Goal: Check status: Check status

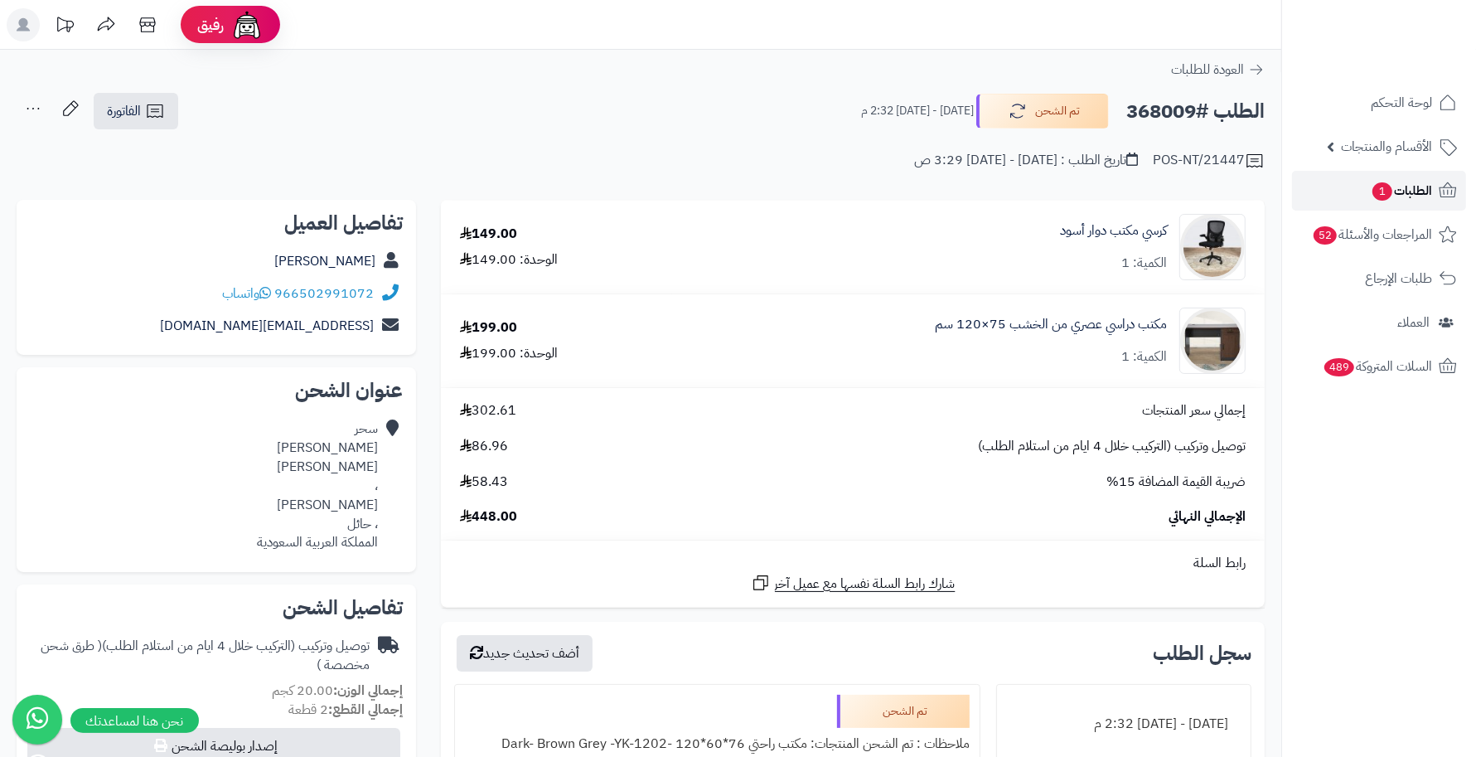
click at [913, 182] on span "الطلبات 1" at bounding box center [1401, 190] width 61 height 23
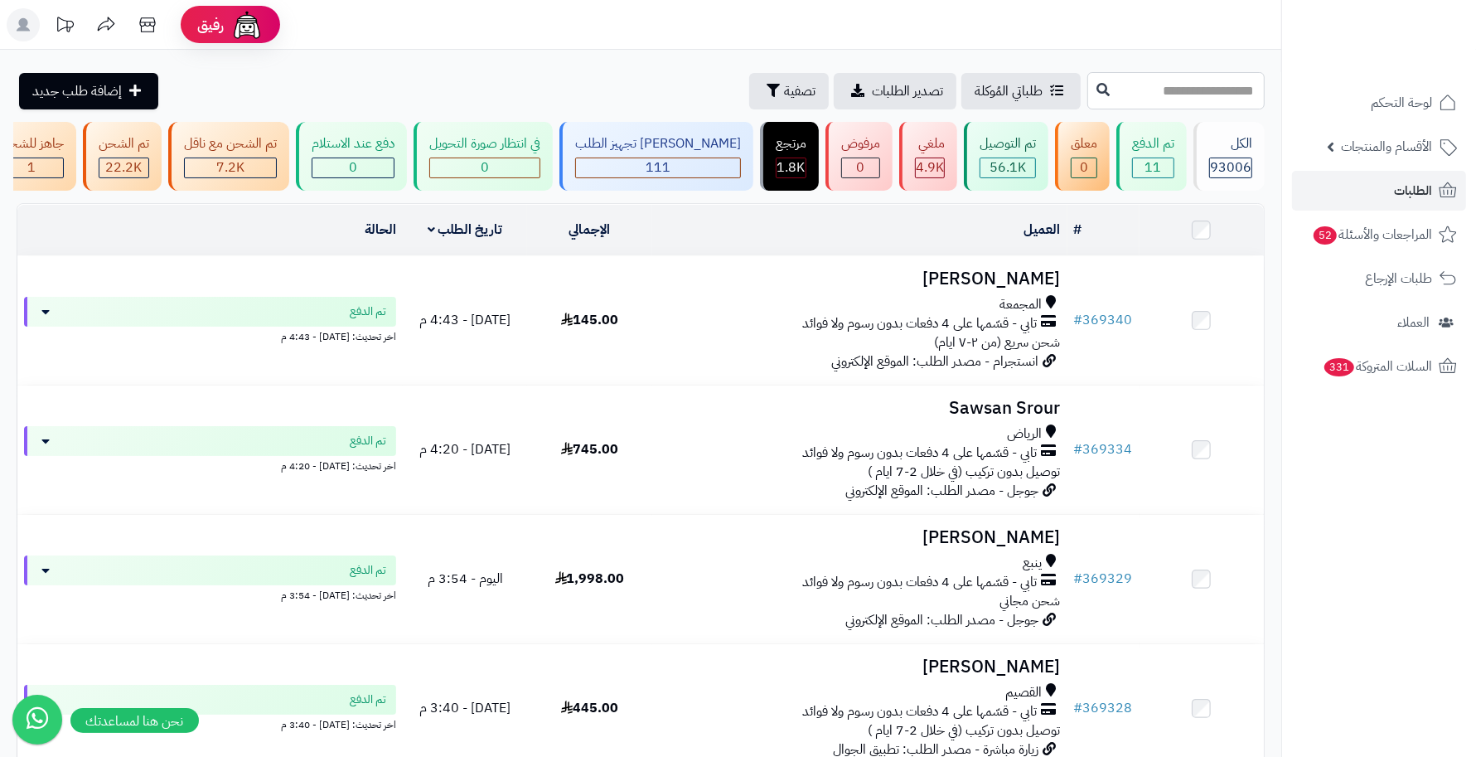
click at [1225, 92] on input "text" at bounding box center [1175, 90] width 177 height 37
type input "******"
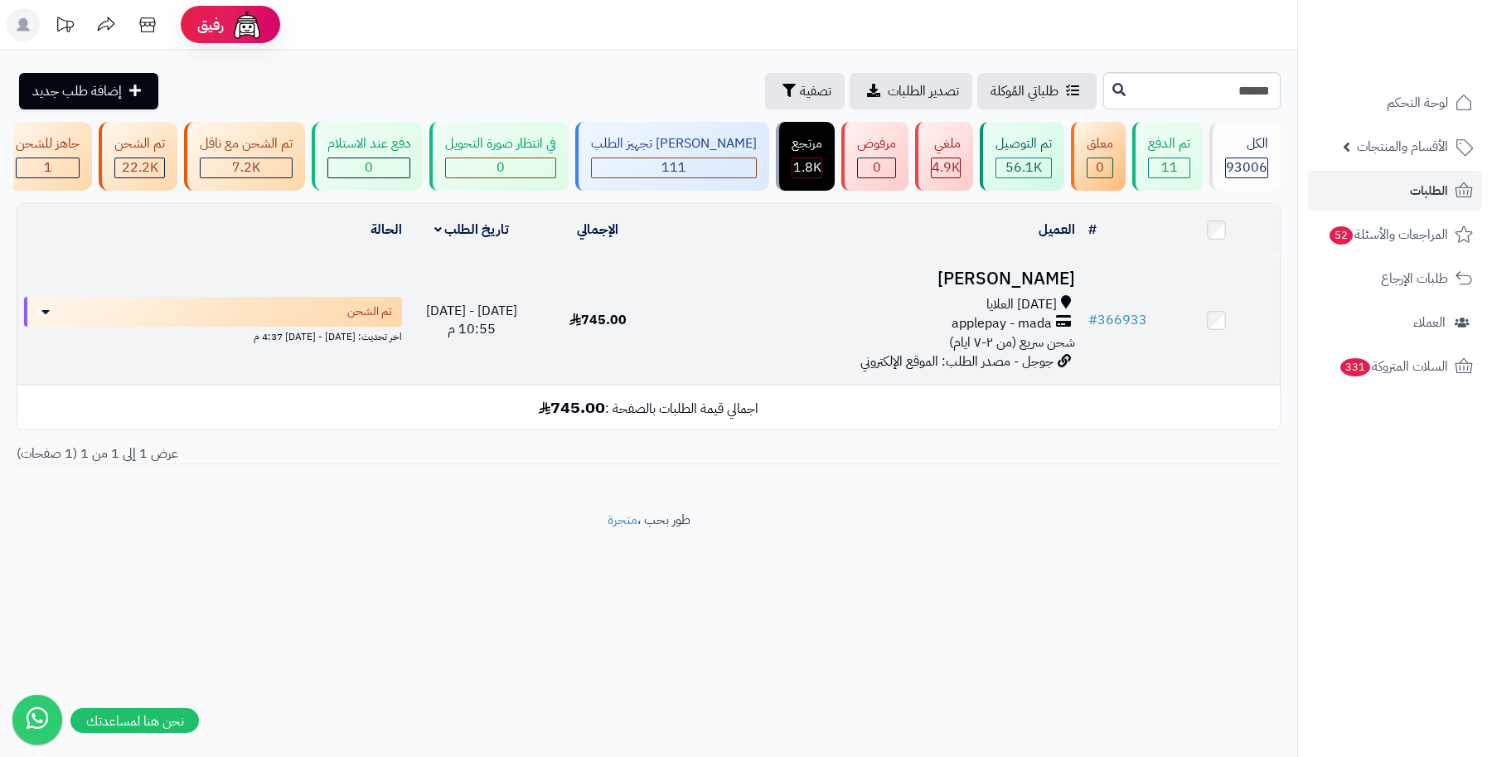
click at [1053, 288] on h3 "[PERSON_NAME]" at bounding box center [871, 278] width 407 height 19
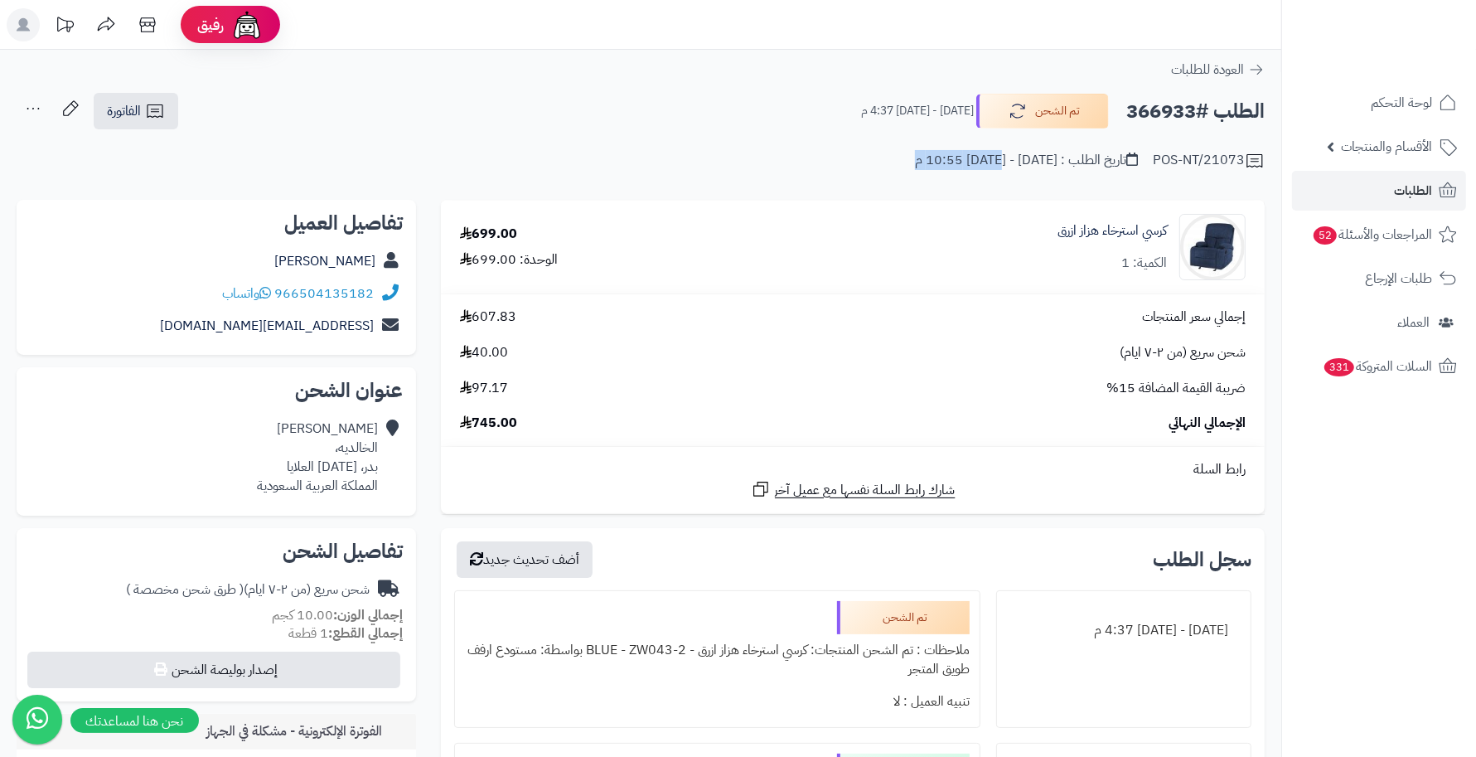
drag, startPoint x: 1008, startPoint y: 162, endPoint x: 859, endPoint y: 174, distance: 149.7
click at [859, 174] on div "**********" at bounding box center [640, 139] width 1281 height 95
click at [910, 234] on div "كرسي استرخاء هزاز ازرق الكمية: 1" at bounding box center [1007, 247] width 501 height 66
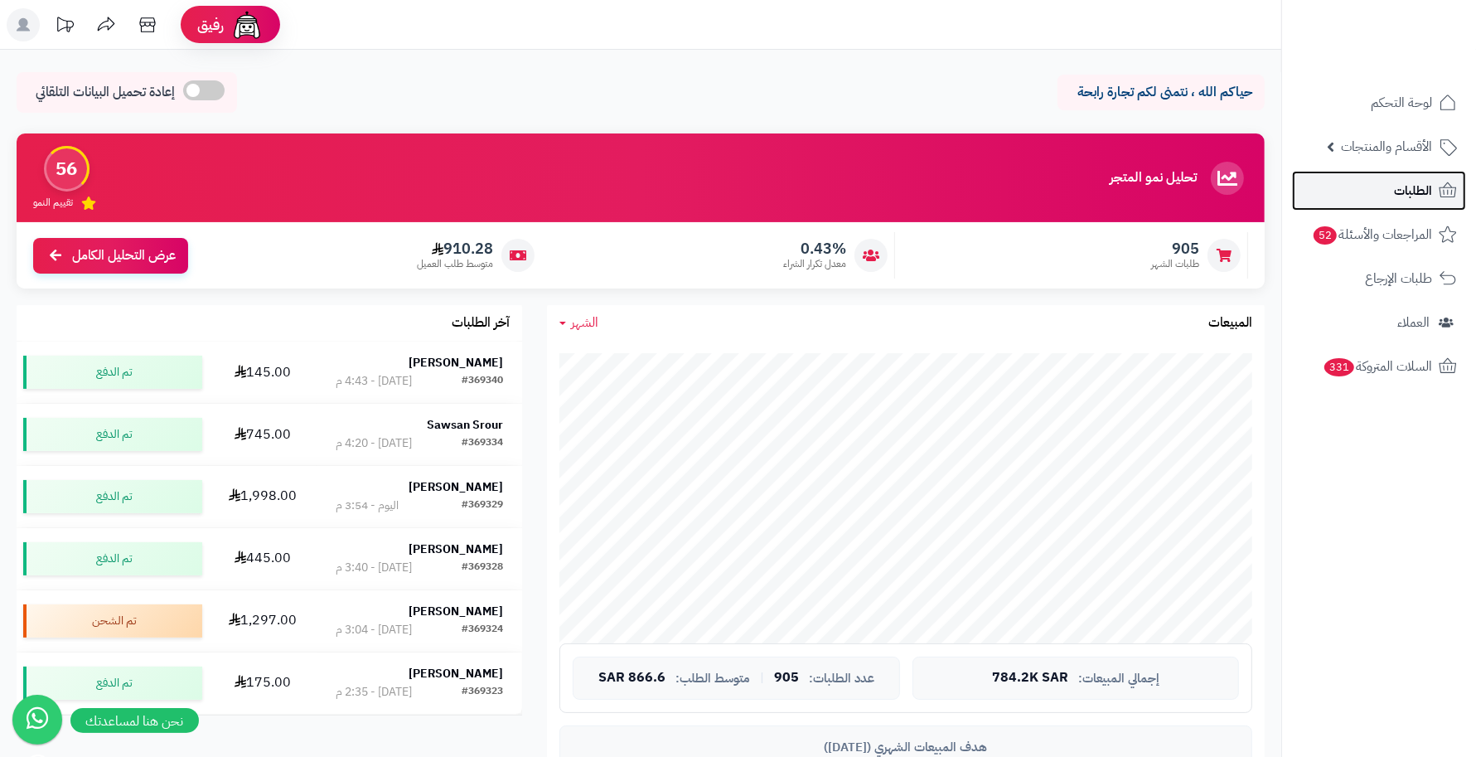
click at [1394, 192] on span "الطلبات" at bounding box center [1413, 190] width 38 height 23
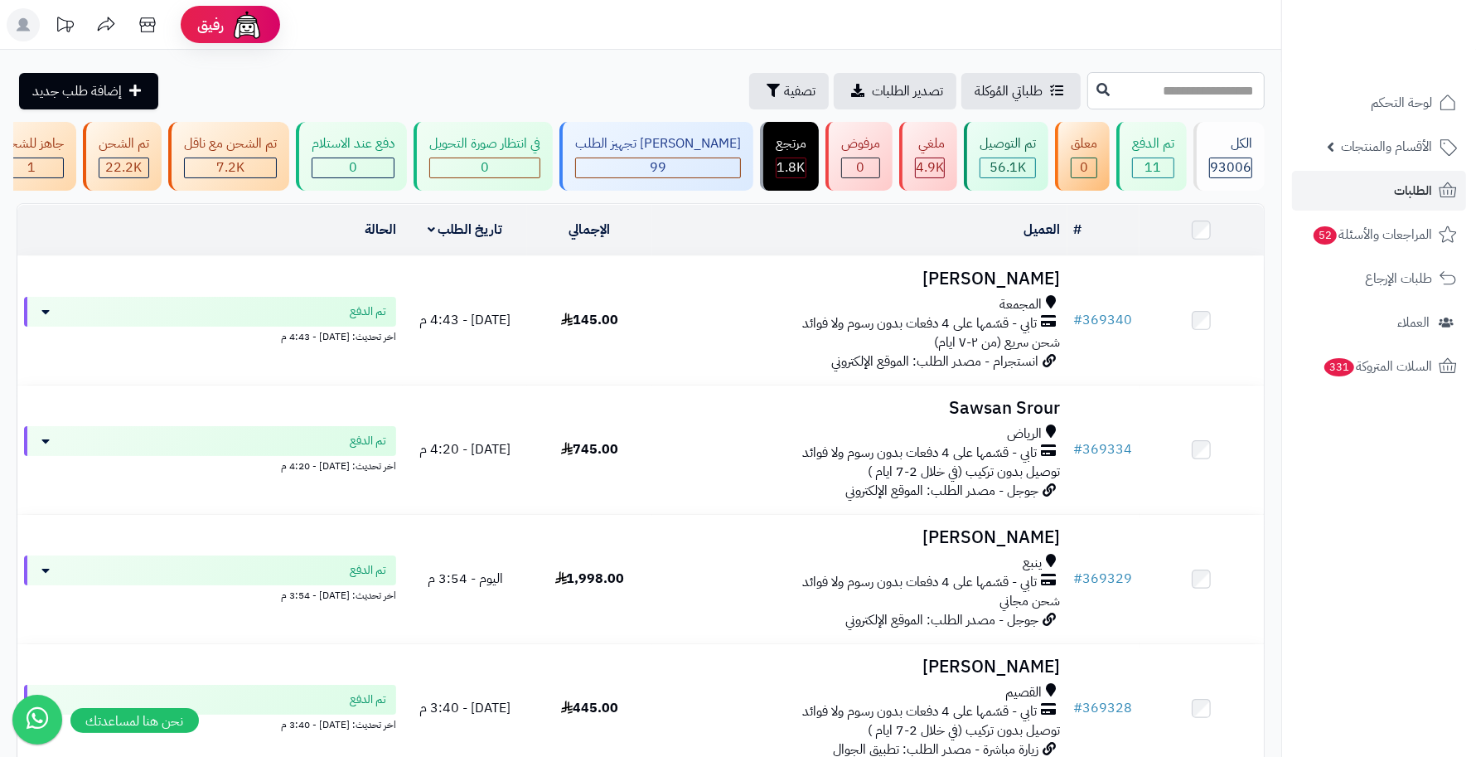
click at [1220, 101] on input "text" at bounding box center [1175, 90] width 177 height 37
type input "******"
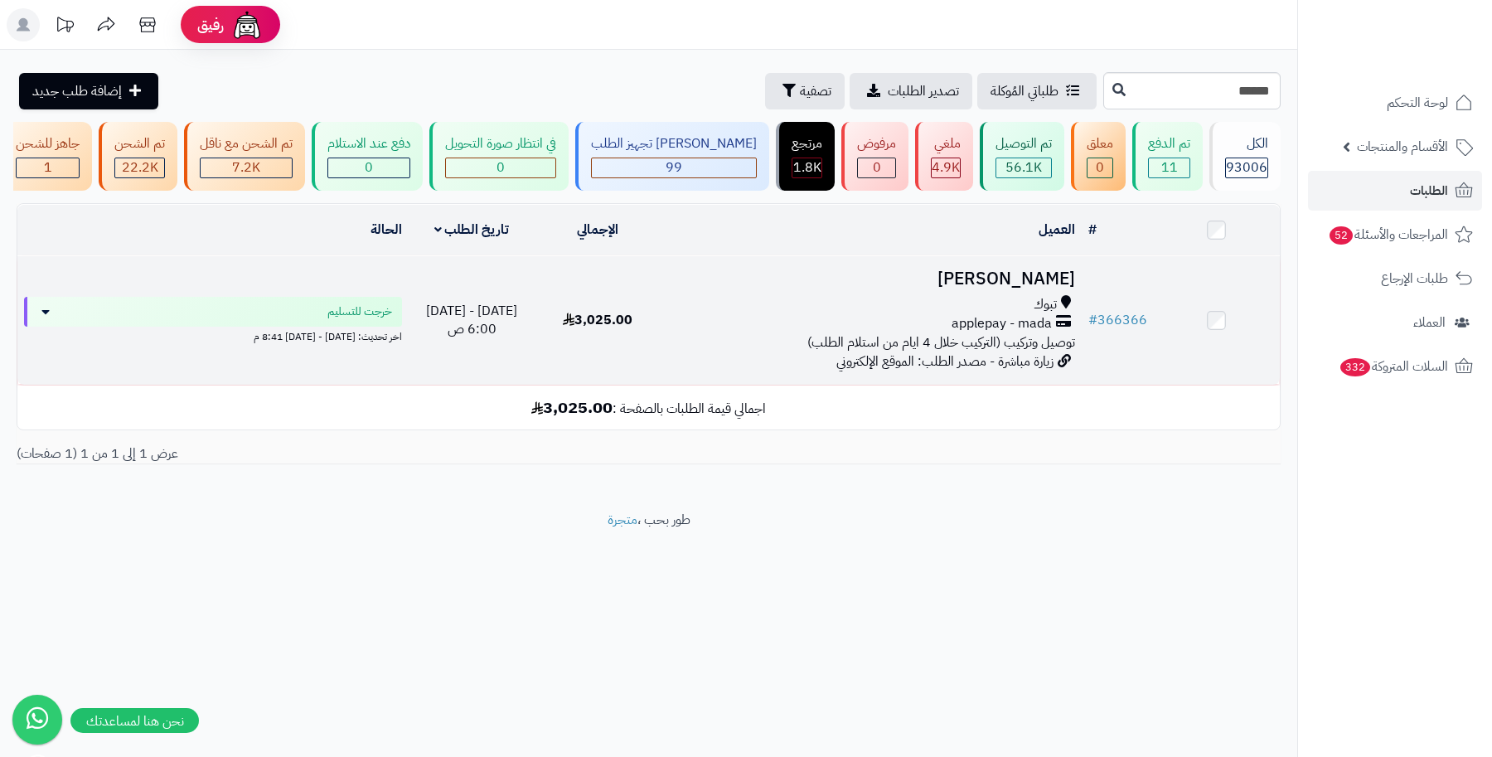
click at [1066, 288] on h3 "نوره البلوي" at bounding box center [871, 278] width 407 height 19
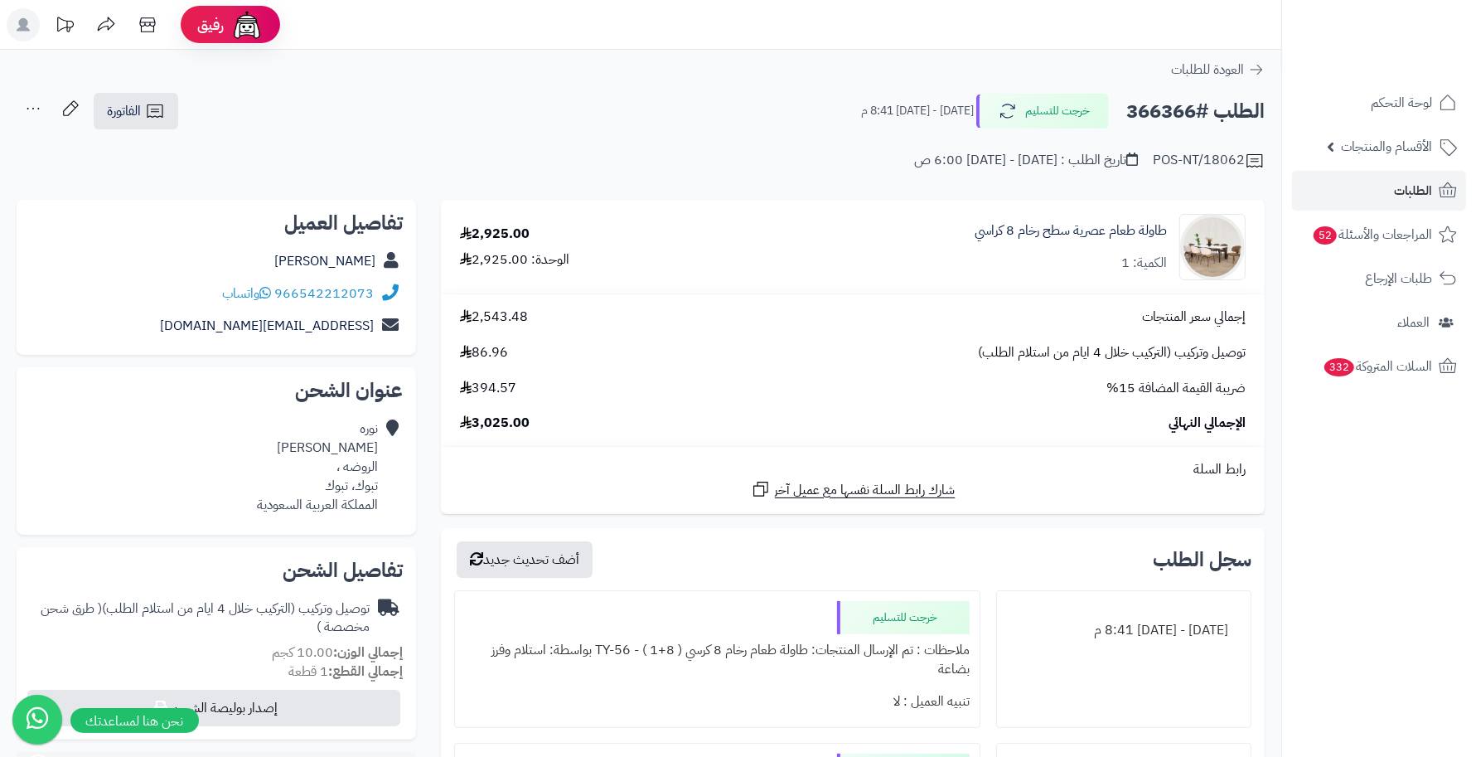
drag, startPoint x: 1194, startPoint y: 108, endPoint x: 1124, endPoint y: 114, distance: 70.7
click at [1124, 114] on div "الطلب #366366 خرجت للتسليم الأحد - ٣ أغسطس ٢٠٢٥ - 8:41 م" at bounding box center [1055, 111] width 419 height 35
drag, startPoint x: 1150, startPoint y: 116, endPoint x: 1117, endPoint y: 80, distance: 48.7
click at [1401, 186] on span "الطلبات" at bounding box center [1413, 190] width 38 height 23
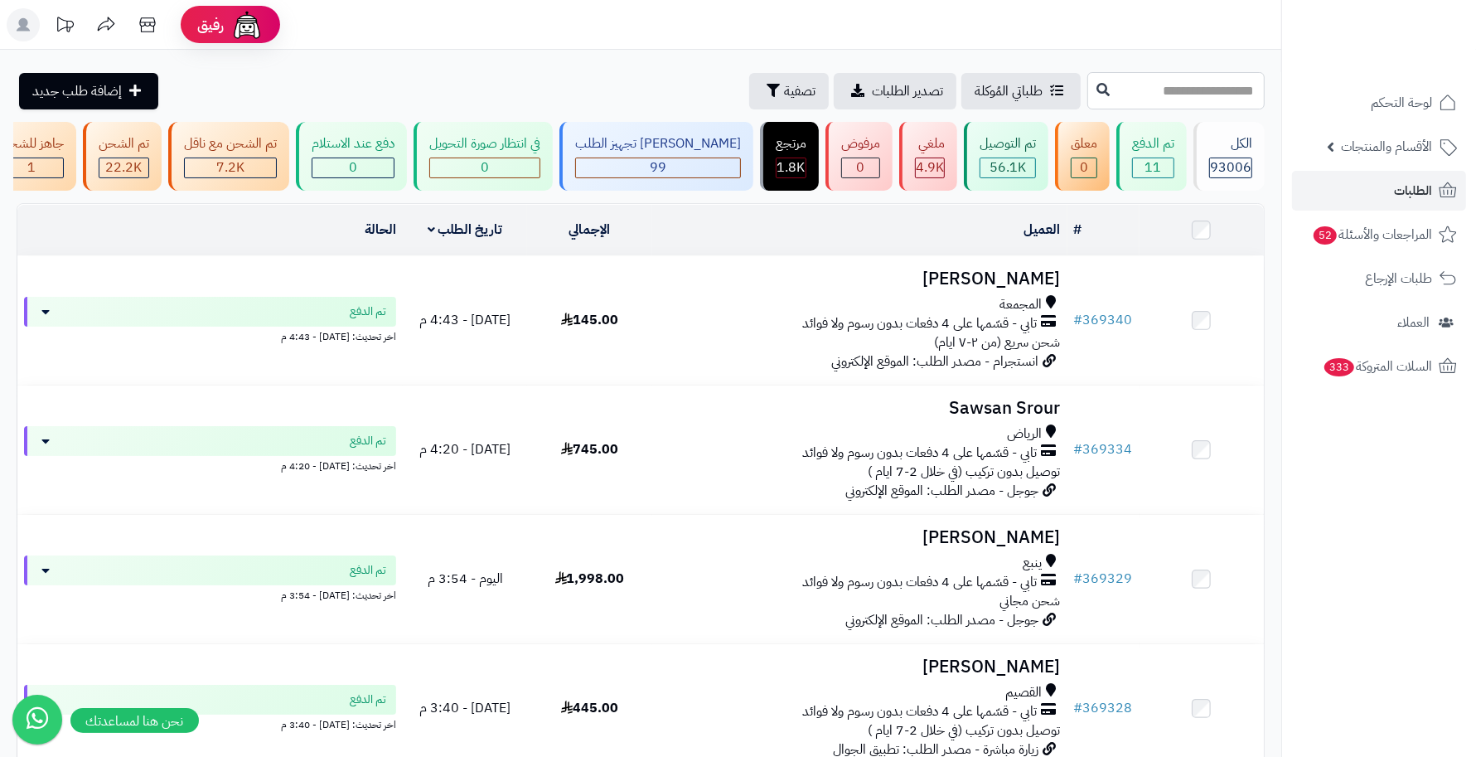
click at [1239, 96] on input "text" at bounding box center [1175, 90] width 177 height 37
type input "******"
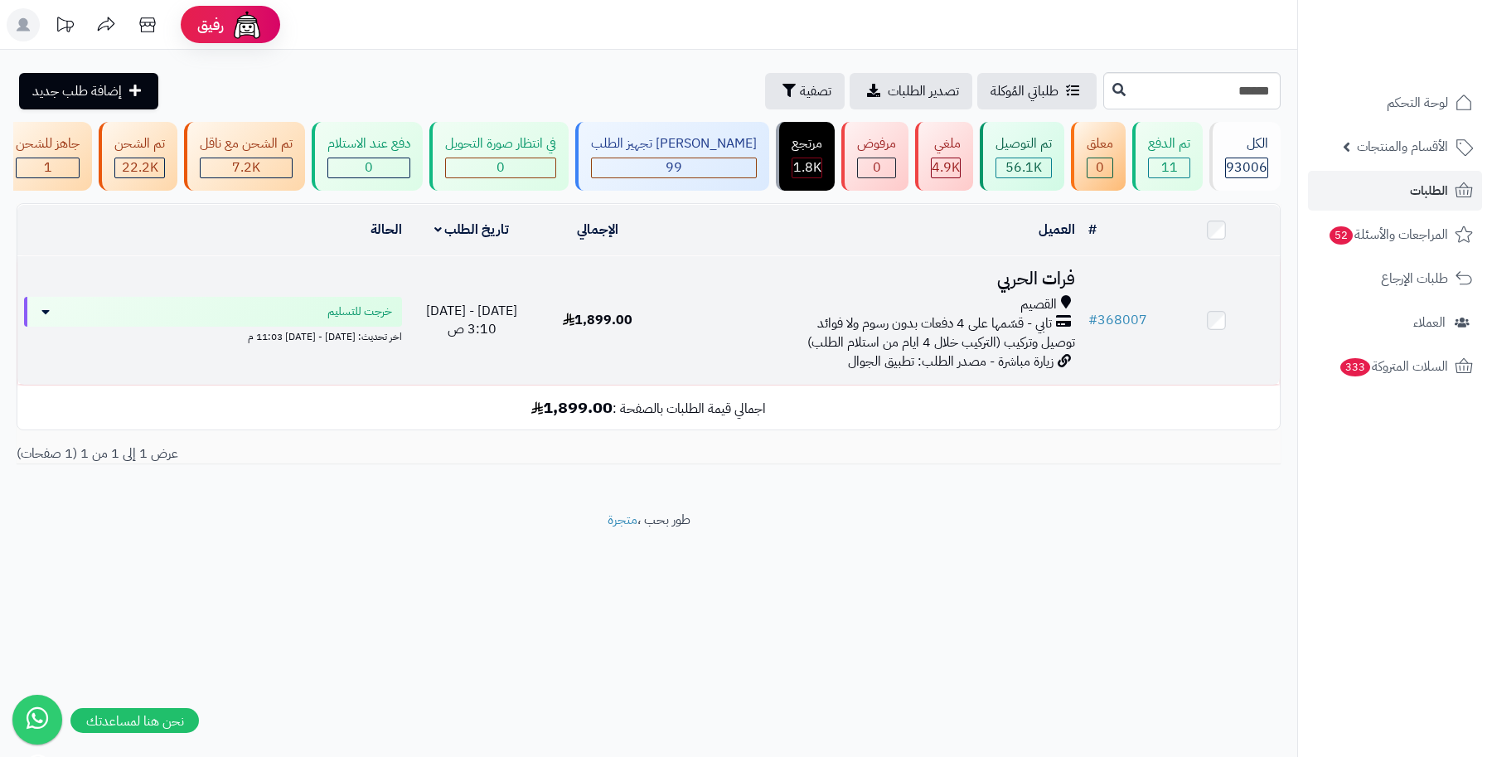
click at [1050, 288] on h3 "فرات الحربي" at bounding box center [871, 278] width 407 height 19
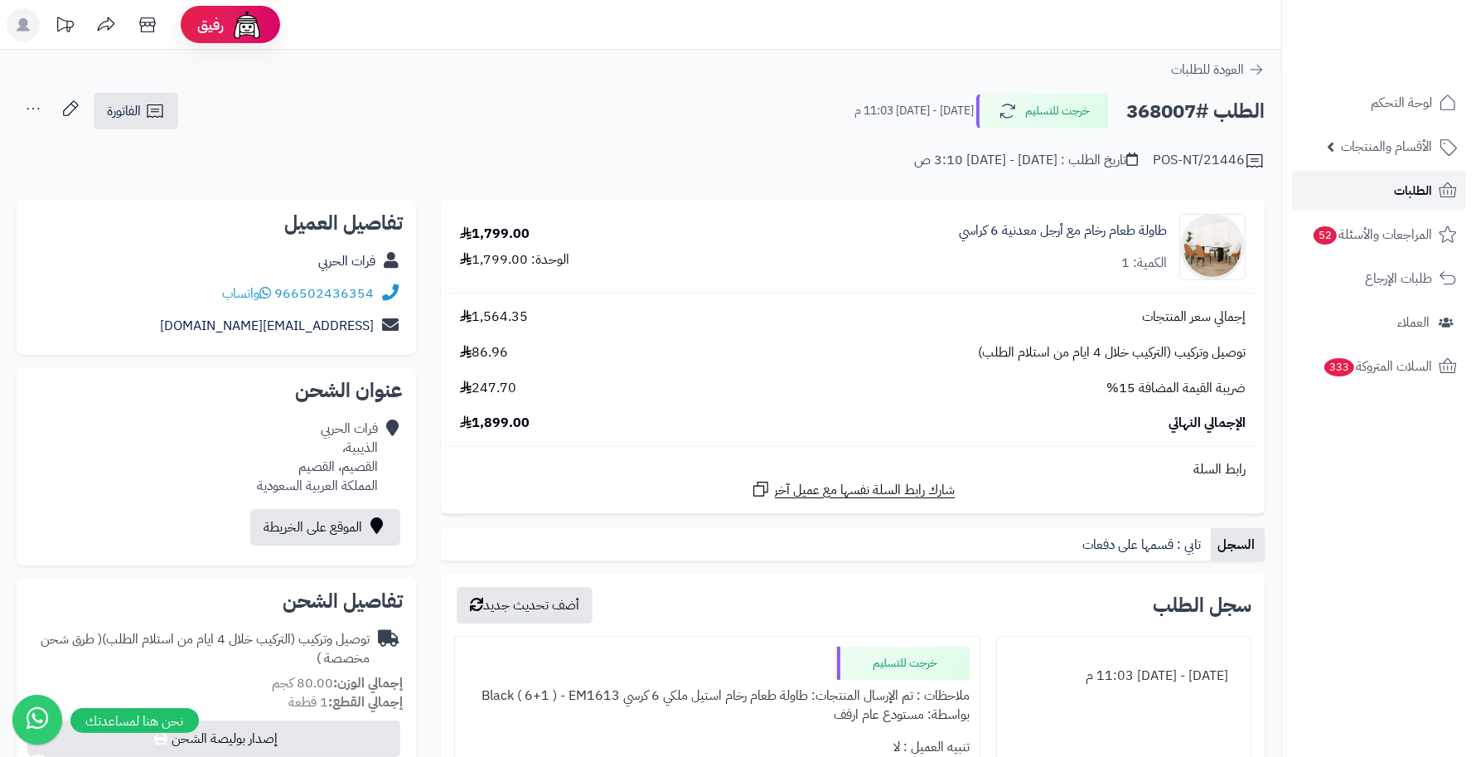
click at [1372, 197] on link "الطلبات" at bounding box center [1379, 191] width 174 height 40
click at [1411, 187] on span "الطلبات" at bounding box center [1413, 190] width 38 height 23
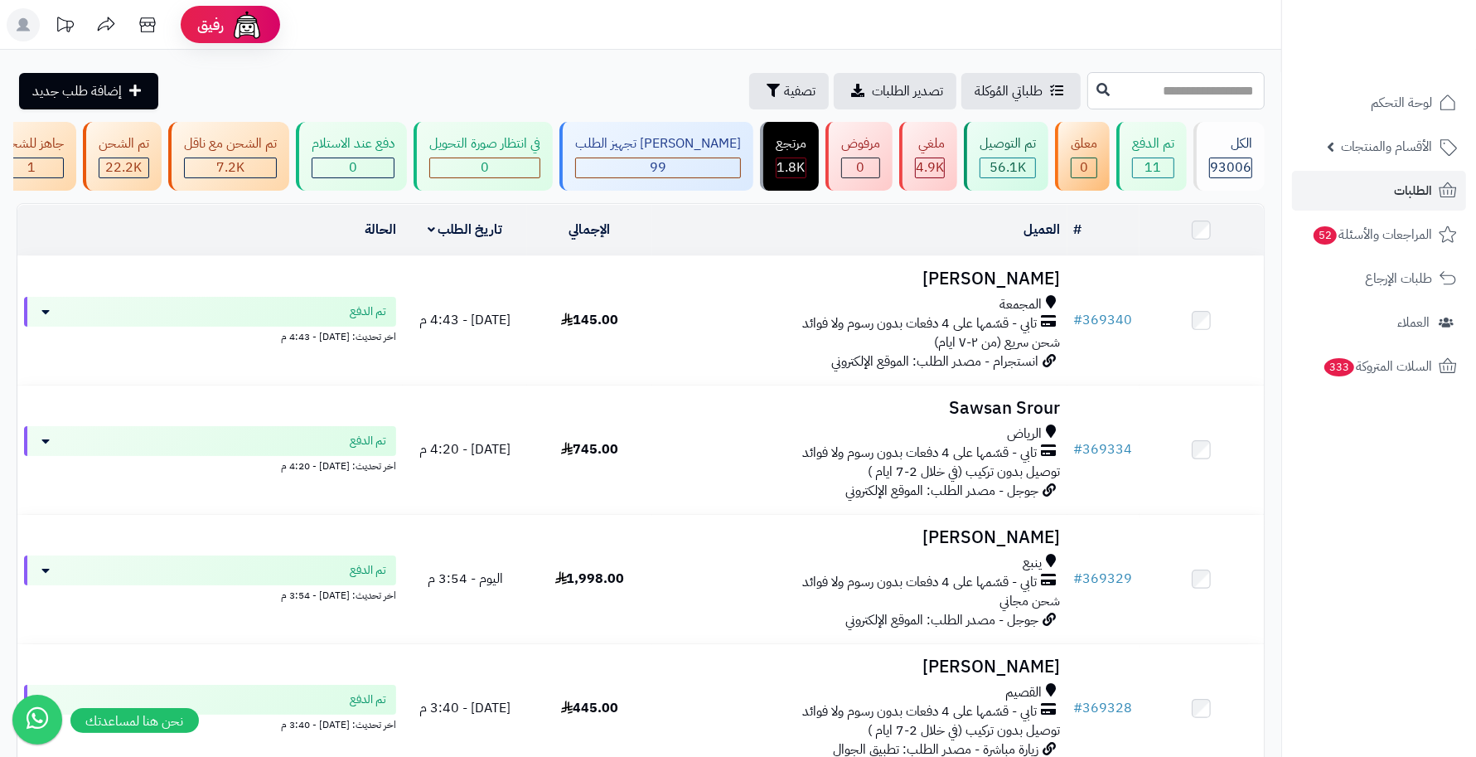
click at [1217, 95] on input "text" at bounding box center [1175, 90] width 177 height 37
type input "******"
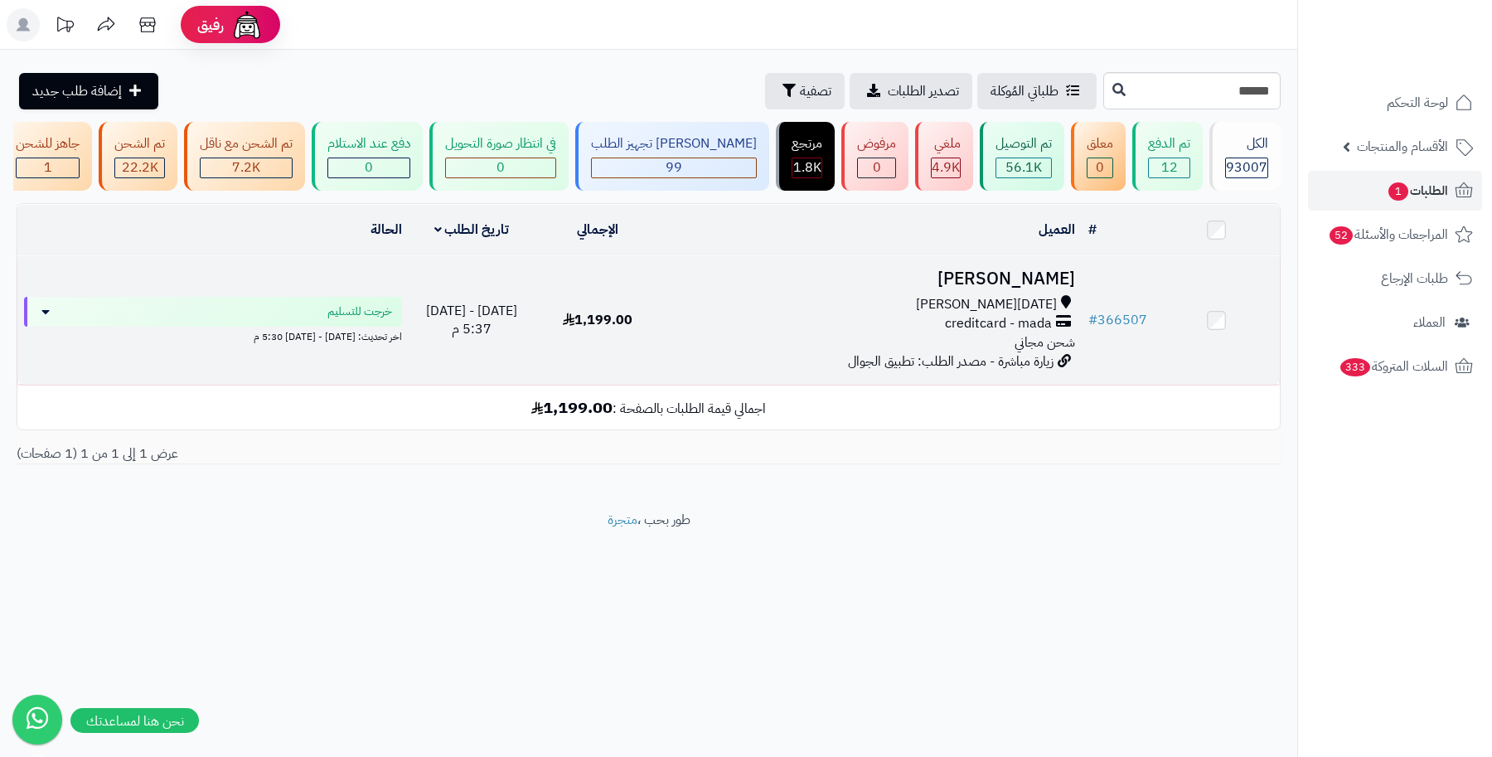
click at [1053, 288] on h3 "ناصر علي" at bounding box center [871, 278] width 407 height 19
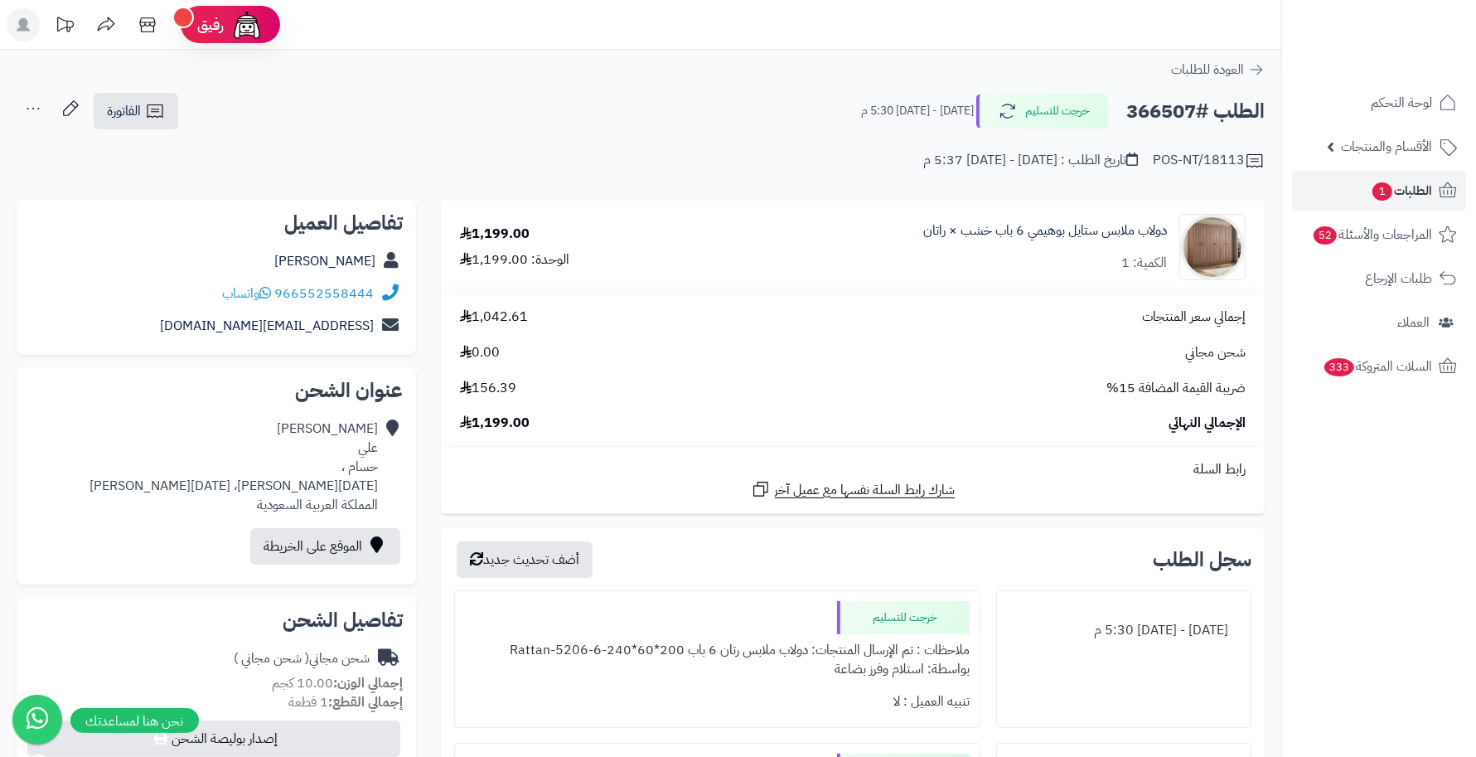
drag, startPoint x: 999, startPoint y: 159, endPoint x: 922, endPoint y: 162, distance: 76.3
click at [923, 162] on div "تاريخ الطلب : [DATE] - [DATE] 5:37 م" at bounding box center [1030, 160] width 215 height 19
click at [888, 212] on td "دولاب ملابس ستايل بوهيمي 6 باب خشب × راتان الكمية: 1" at bounding box center [972, 247] width 584 height 93
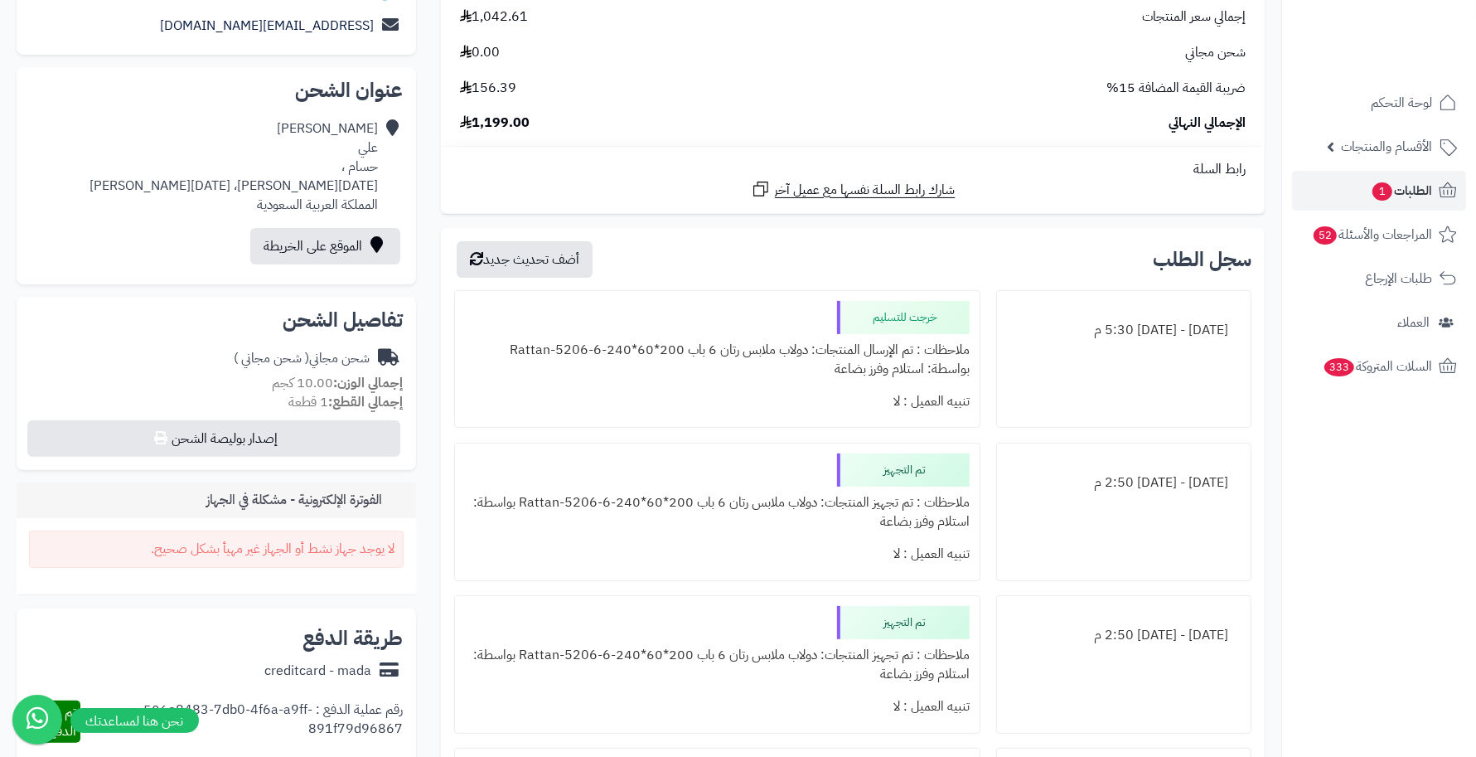
scroll to position [311, 0]
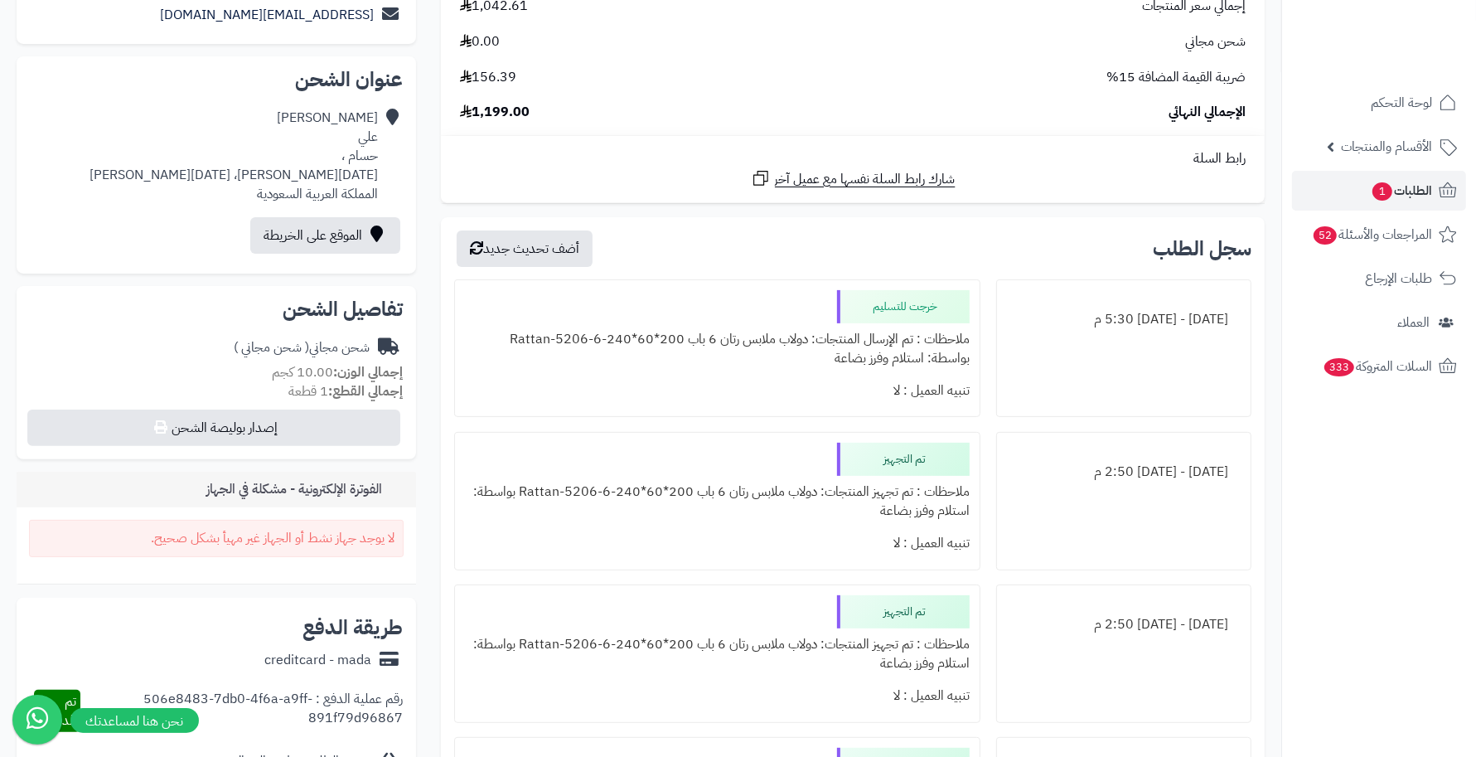
drag, startPoint x: 1174, startPoint y: 322, endPoint x: 1055, endPoint y: 333, distance: 119.1
click at [1055, 333] on div "[DATE] - [DATE] 5:30 م" at bounding box center [1124, 319] width 234 height 32
click at [1049, 336] on div "[DATE] - [DATE] 5:30 م" at bounding box center [1123, 348] width 255 height 138
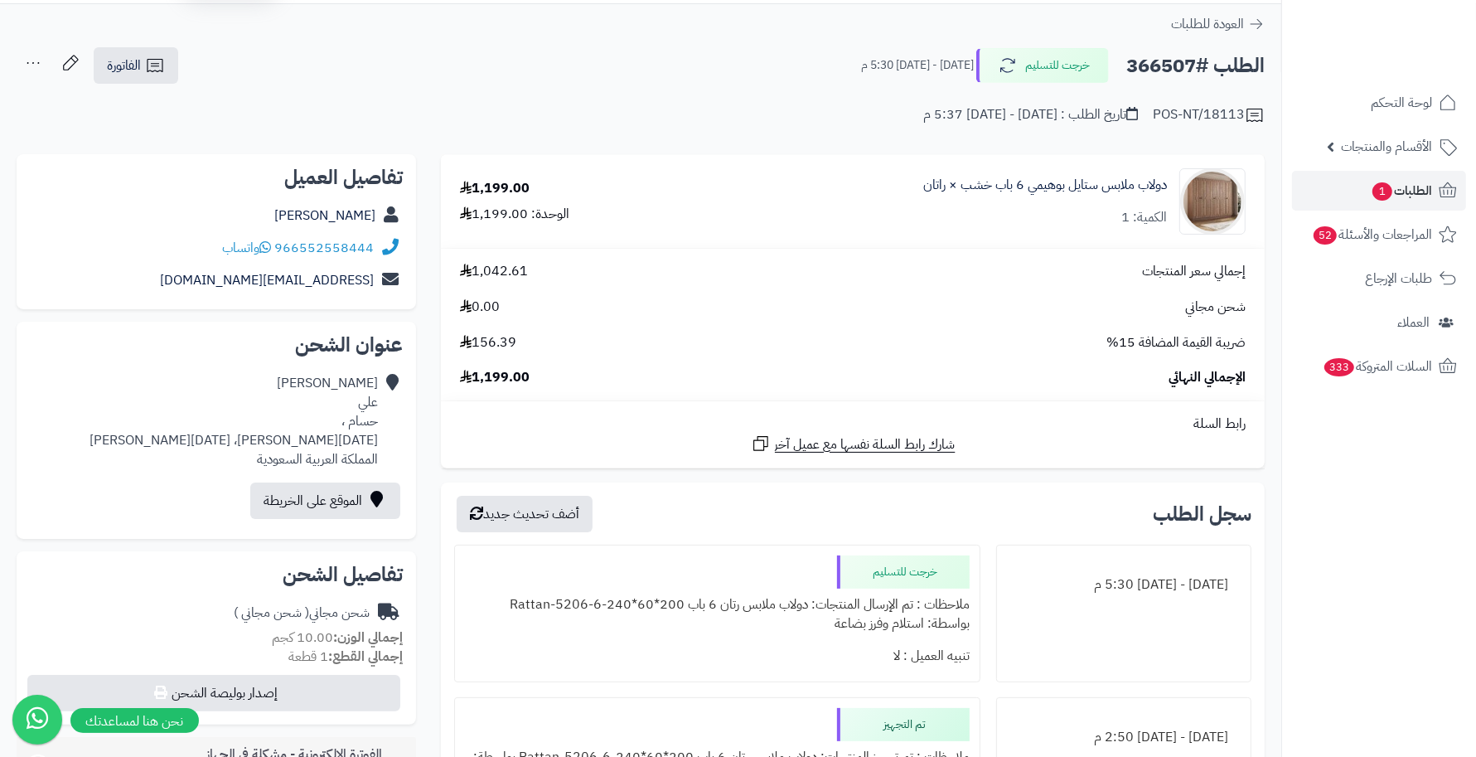
scroll to position [0, 0]
